Goal: Find specific page/section: Find specific page/section

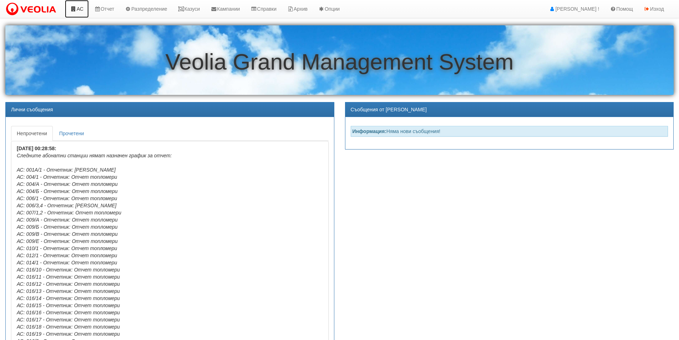
click at [77, 10] on link "АС" at bounding box center [77, 9] width 24 height 18
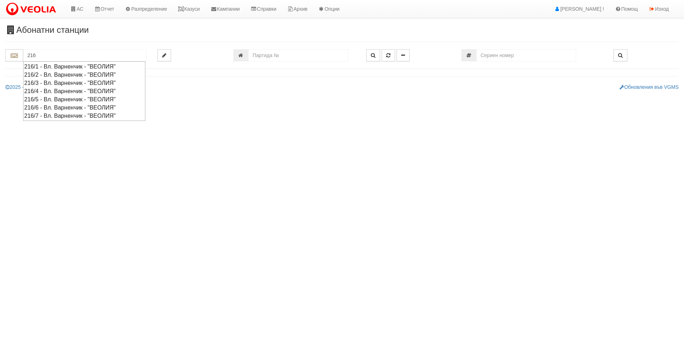
click at [48, 91] on div "216/4 - Вл. Варненчик - "ВЕОЛИЯ"" at bounding box center [84, 91] width 120 height 8
type input "216/4 - Вл. Варненчик - "ВЕОЛИЯ""
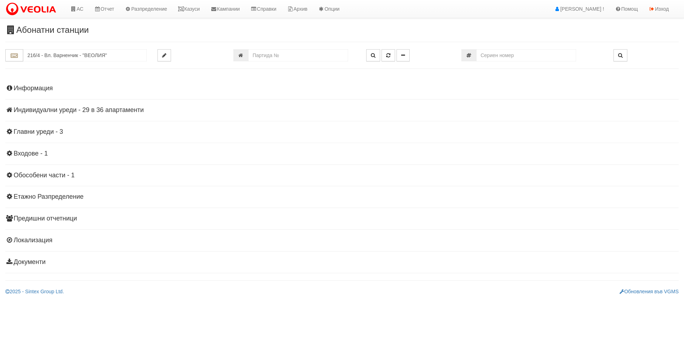
click at [51, 111] on h4 "Индивидуални уреди - 29 в 36 апартаменти" at bounding box center [342, 110] width 674 height 7
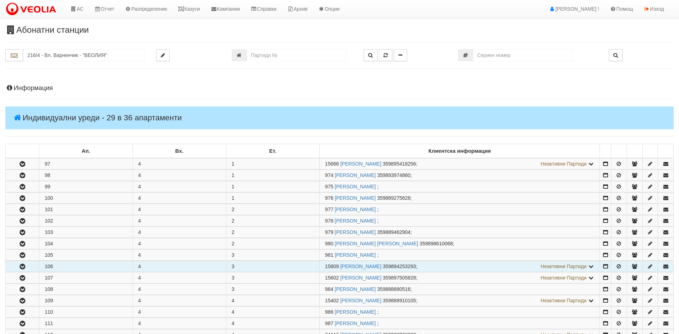
click at [20, 265] on icon "button" at bounding box center [22, 267] width 9 height 5
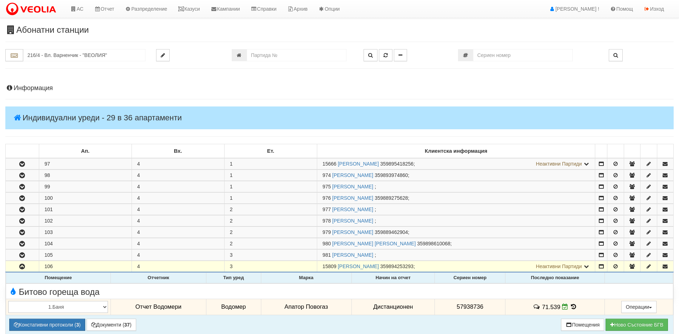
click at [572, 309] on icon at bounding box center [574, 307] width 8 height 6
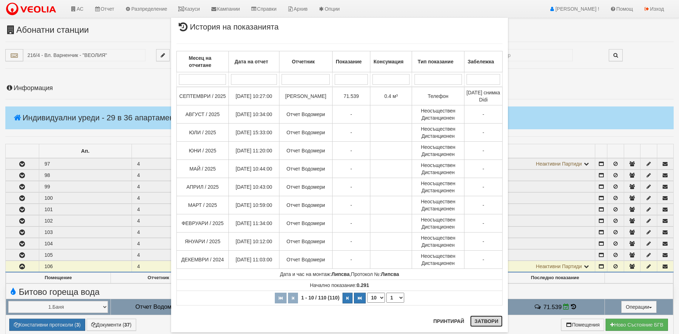
click at [479, 322] on button "Затвори" at bounding box center [486, 321] width 32 height 11
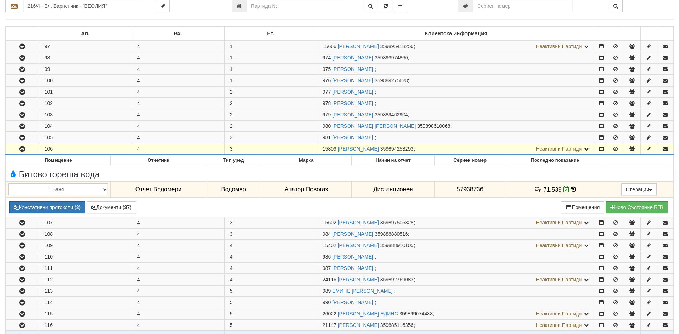
scroll to position [178, 0]
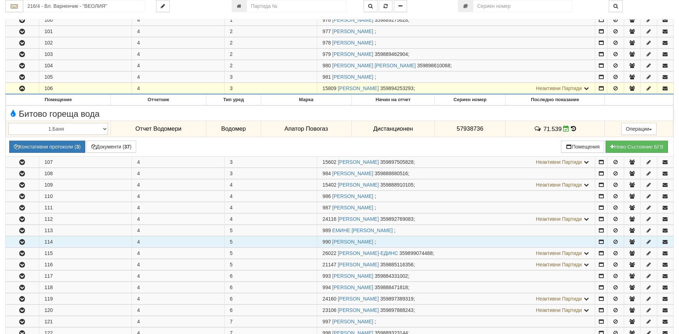
click at [21, 242] on icon "button" at bounding box center [22, 242] width 9 height 5
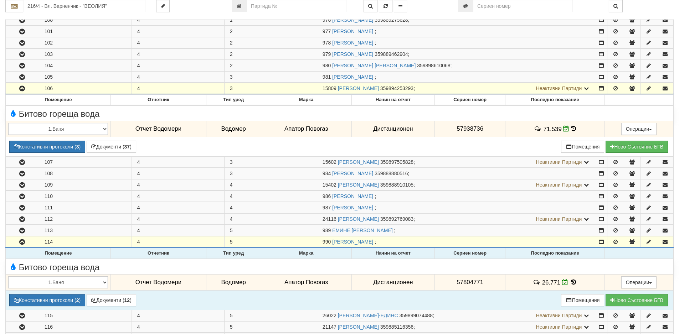
click at [572, 283] on icon at bounding box center [574, 282] width 8 height 6
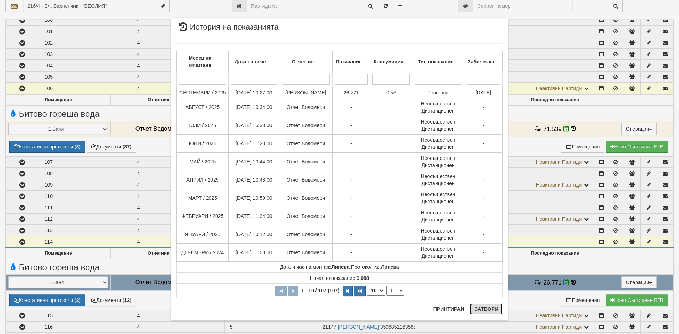
click at [478, 313] on button "Затвори" at bounding box center [486, 309] width 32 height 11
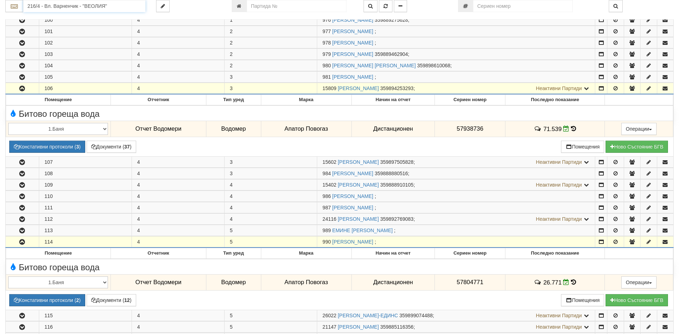
click at [83, 5] on input "216/4 - Вл. Варненчик - "ВЕОЛИЯ"" at bounding box center [84, 6] width 122 height 12
click at [283, 6] on input "number" at bounding box center [297, 6] width 100 height 12
type input "1031"
type input "216/5 - "ВЕОЛИЯ ЕНЕРДЖИ ВАРНА " ЕАД"
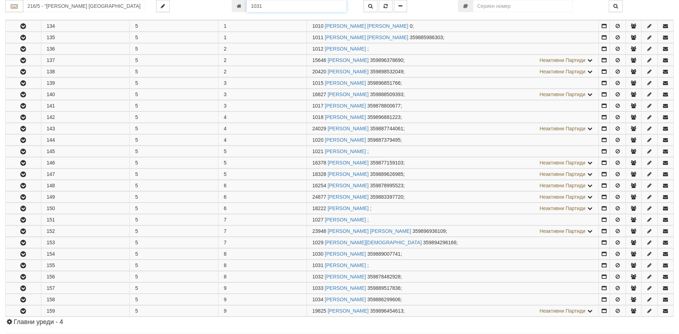
scroll to position [306, 0]
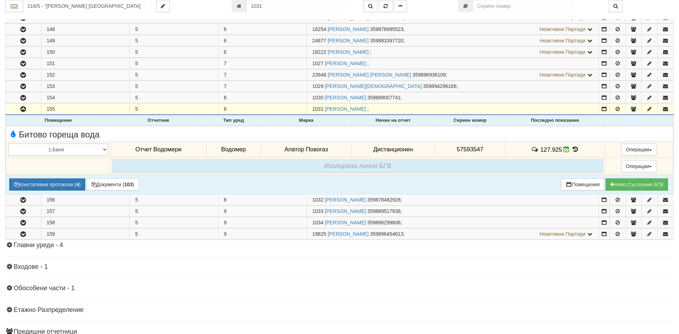
click at [573, 150] on icon at bounding box center [575, 150] width 8 height 6
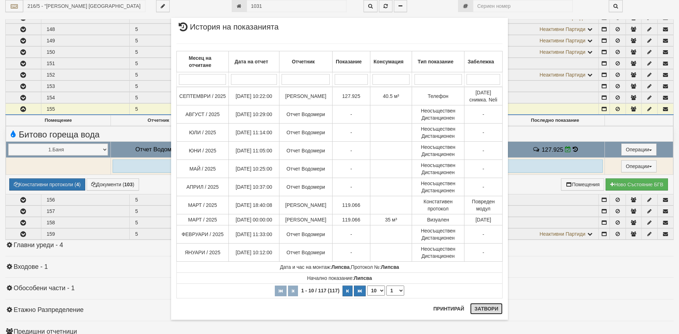
click at [477, 308] on button "Затвори" at bounding box center [486, 308] width 32 height 11
